Goal: Find specific page/section: Find specific page/section

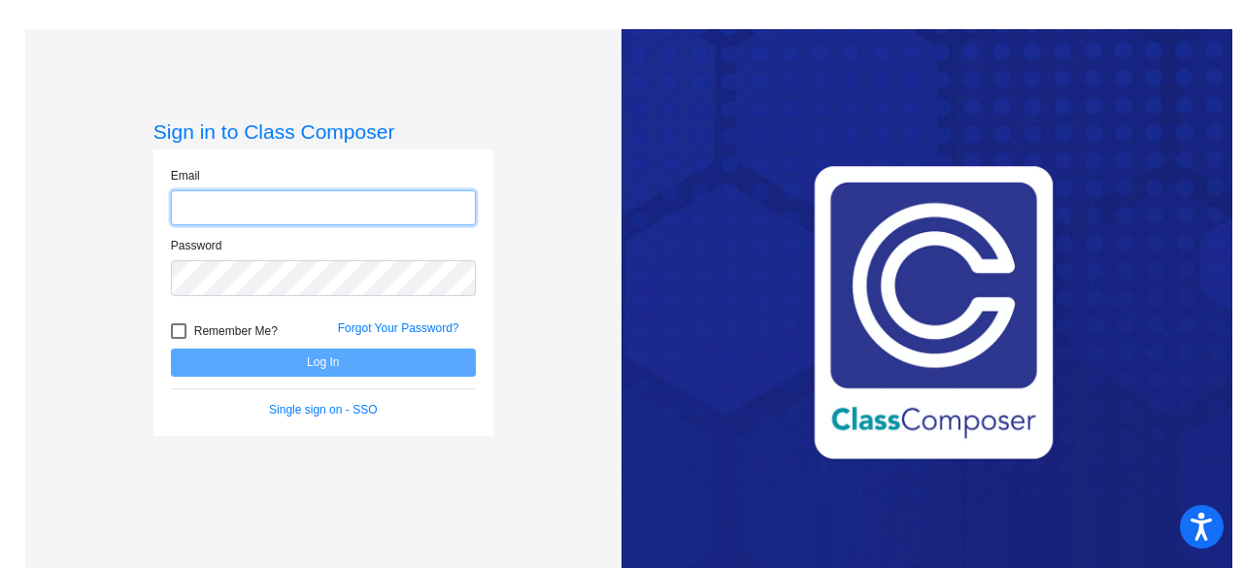
type input "[EMAIL_ADDRESS][DOMAIN_NAME]"
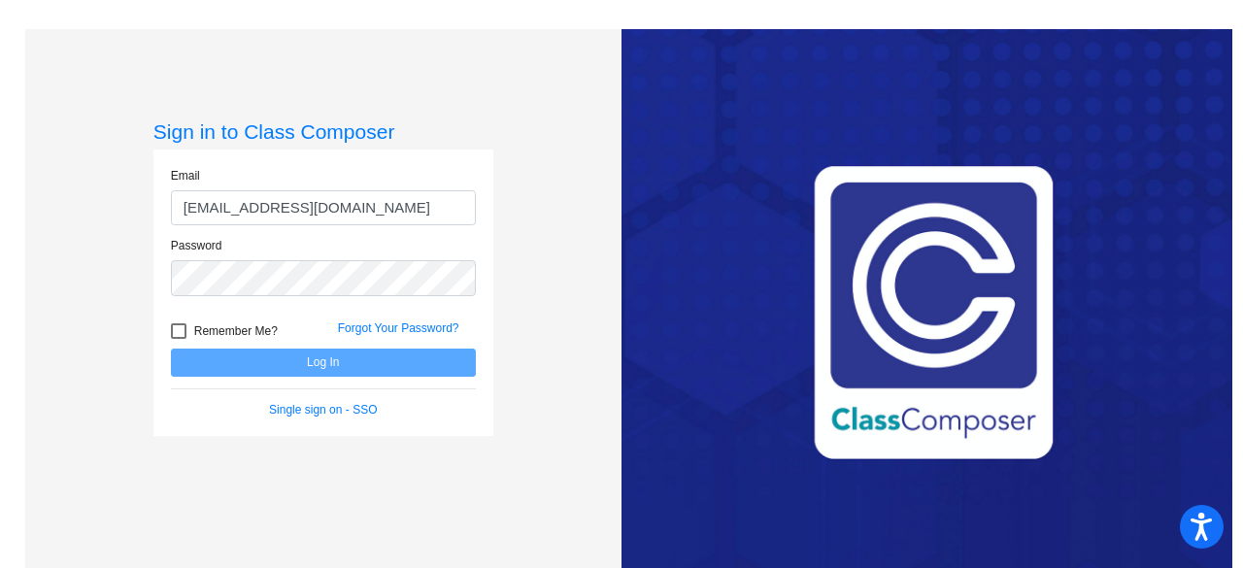
click at [171, 330] on div at bounding box center [179, 331] width 16 height 16
click at [178, 339] on input "Remember Me?" at bounding box center [178, 339] width 1 height 1
checkbox input "true"
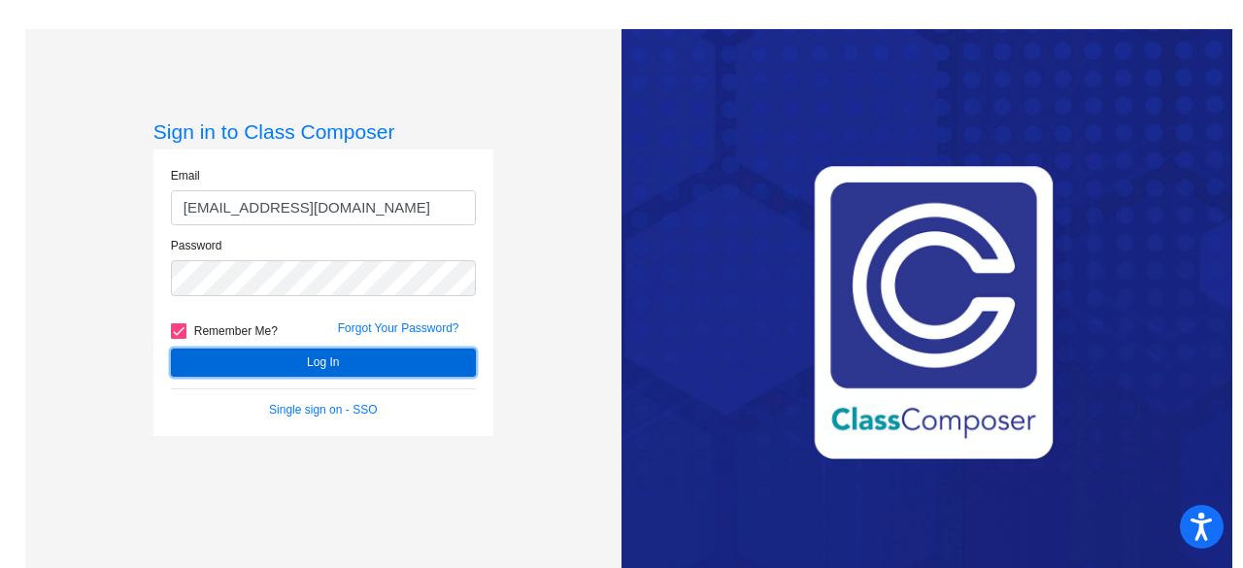
click at [247, 367] on button "Log In" at bounding box center [323, 363] width 305 height 28
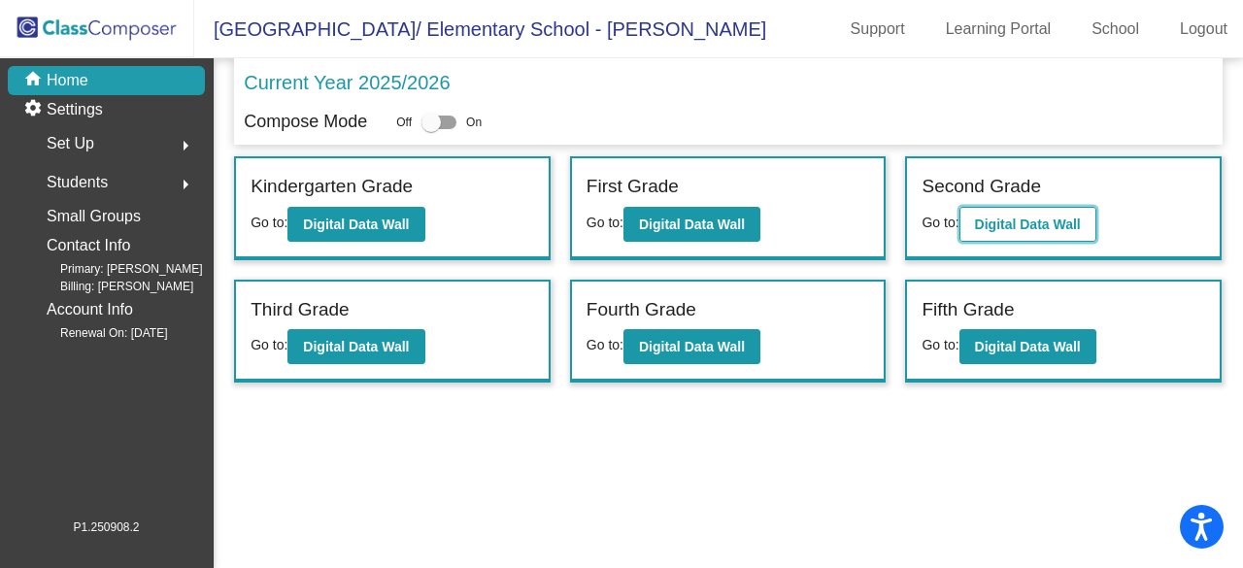
click at [1014, 213] on button "Digital Data Wall" at bounding box center [1027, 224] width 137 height 35
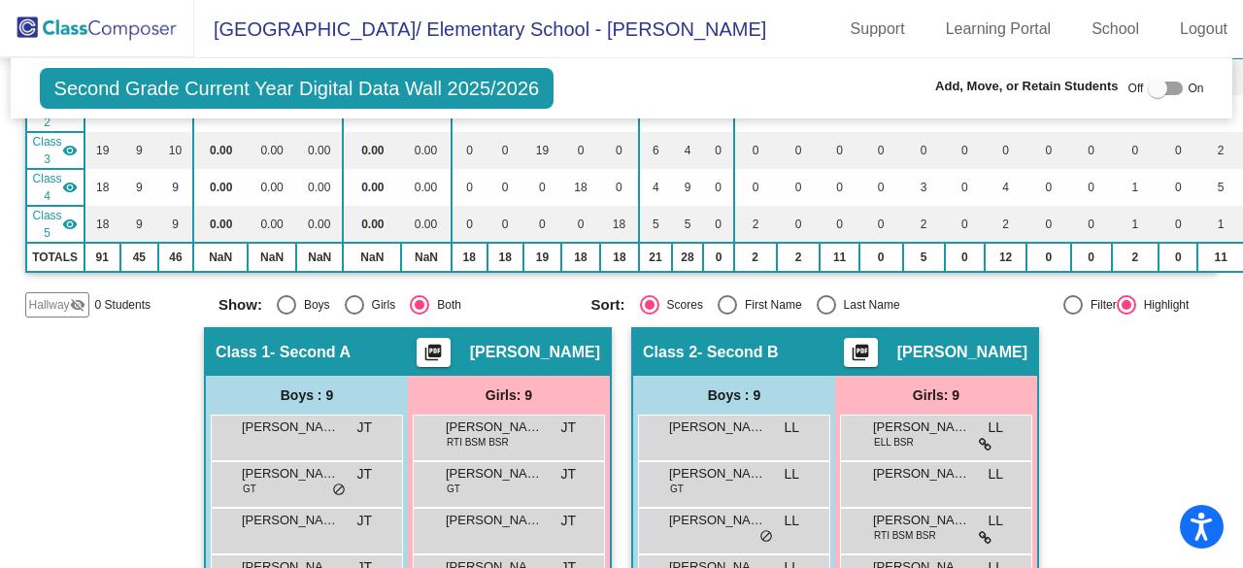
scroll to position [291, 0]
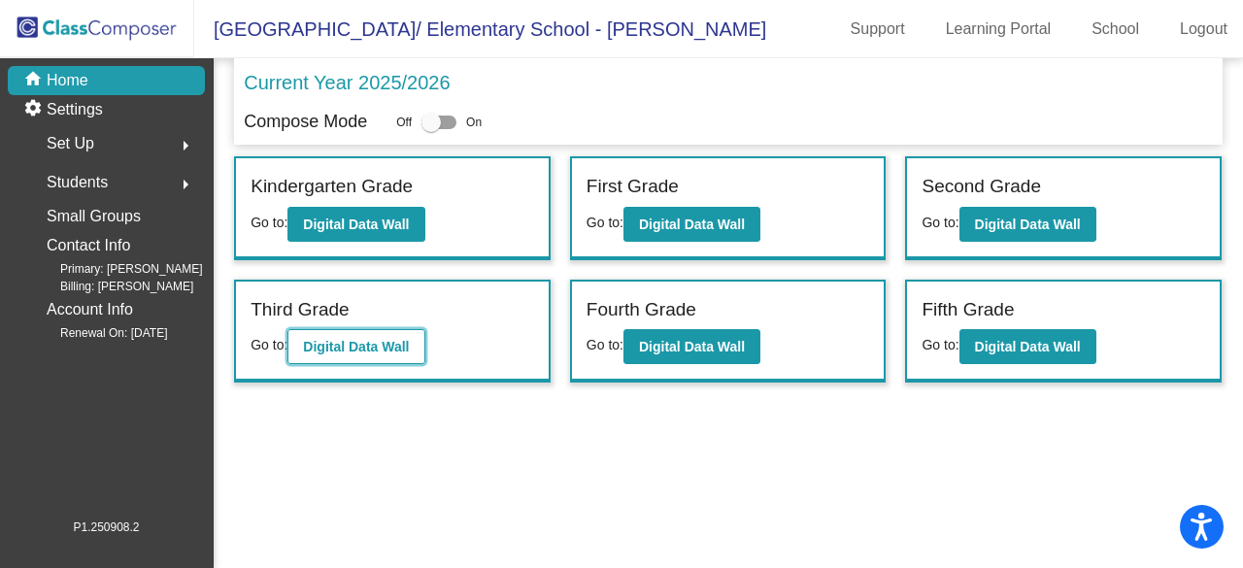
click at [333, 347] on b "Digital Data Wall" at bounding box center [356, 347] width 106 height 16
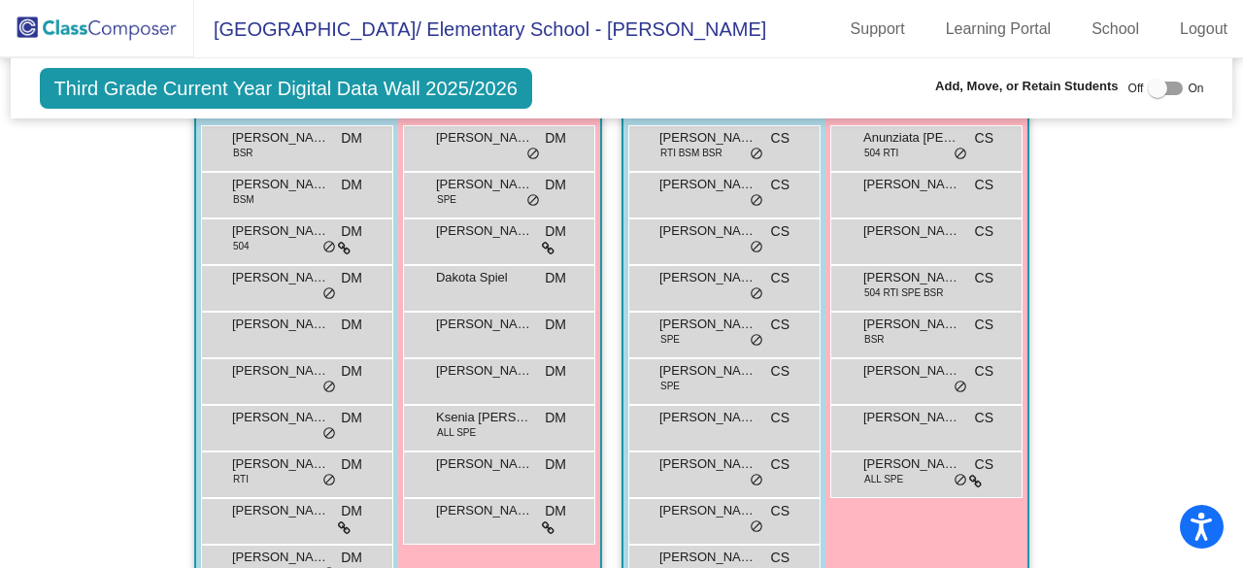
scroll to position [1845, 0]
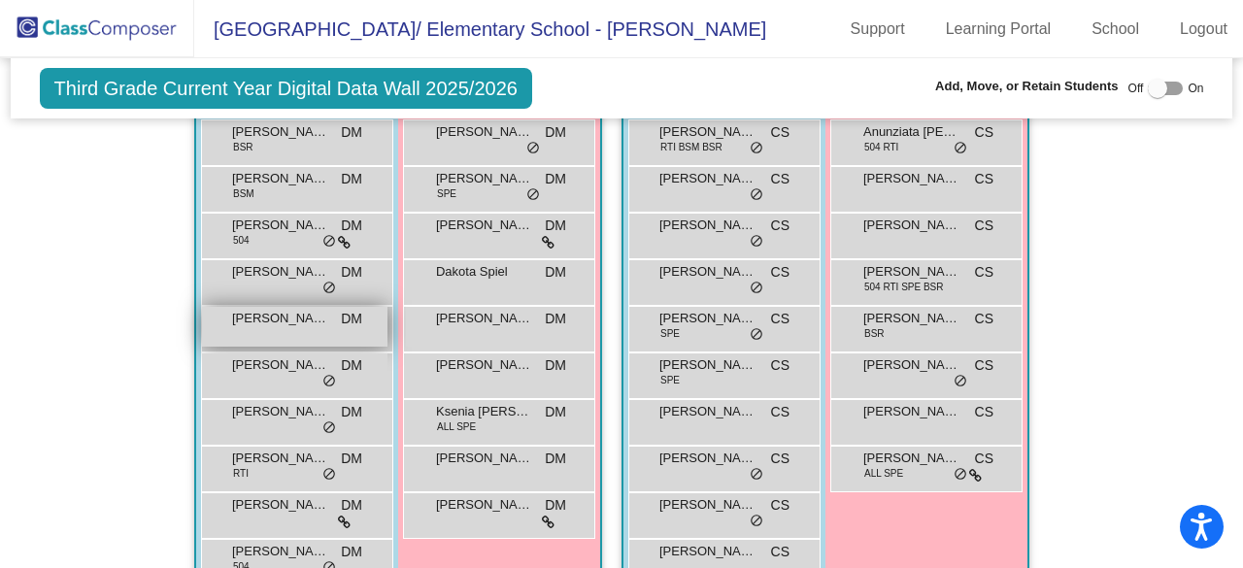
click at [288, 327] on div "[PERSON_NAME] [PERSON_NAME] lock do_not_disturb_alt" at bounding box center [294, 327] width 185 height 40
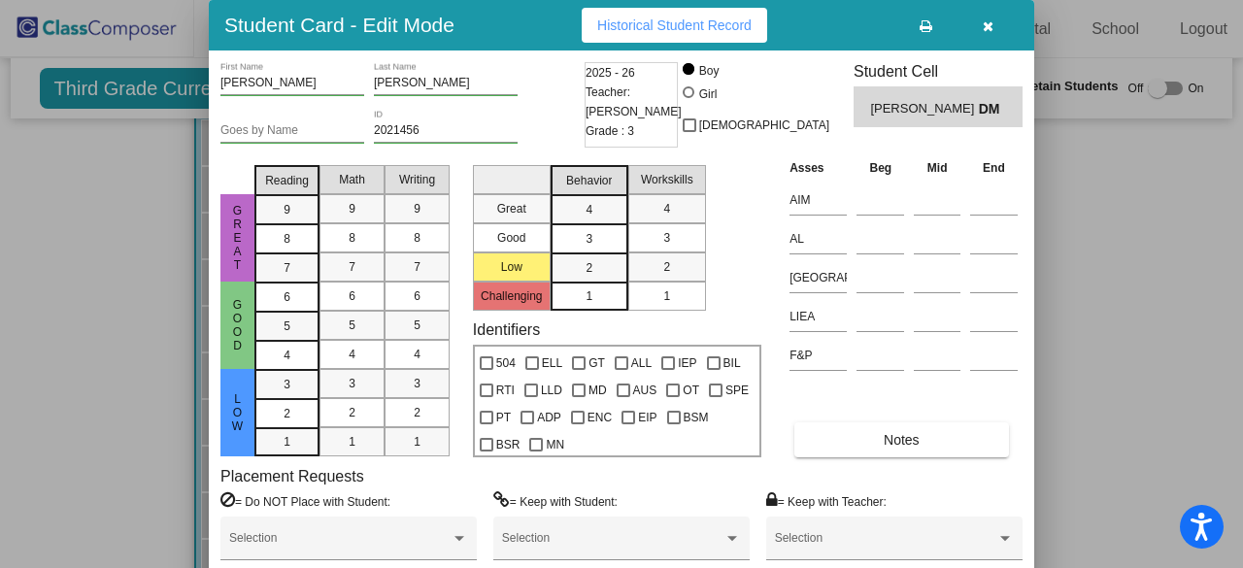
click at [983, 28] on icon "button" at bounding box center [988, 26] width 11 height 14
